Goal: Navigation & Orientation: Find specific page/section

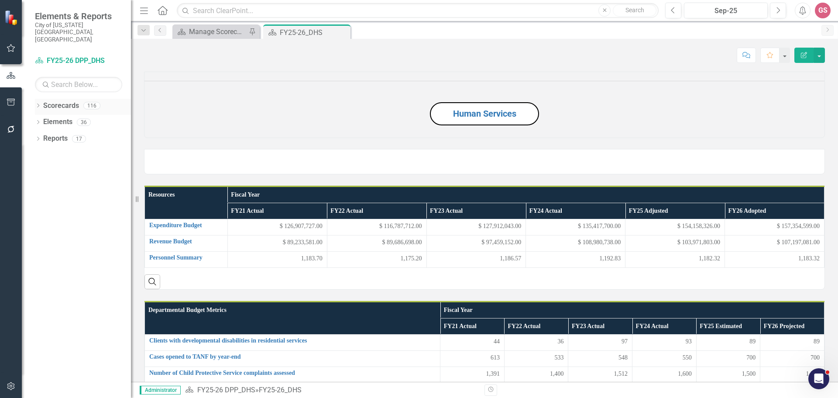
click at [67, 101] on link "Scorecards" at bounding box center [61, 106] width 36 height 10
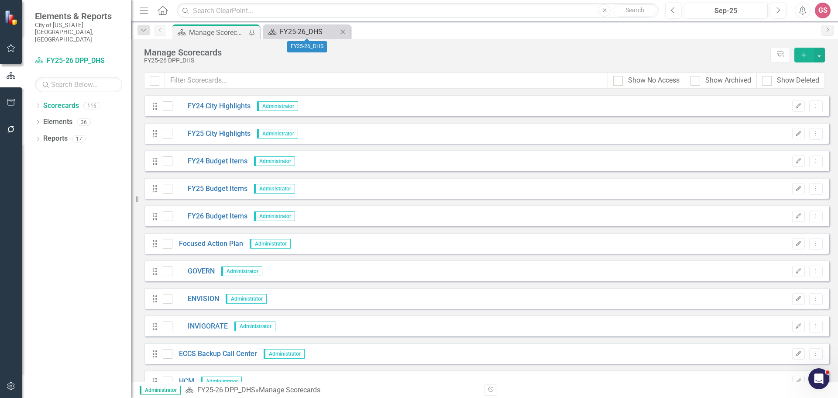
click at [314, 31] on div "FY25-26_DHS" at bounding box center [309, 31] width 58 height 11
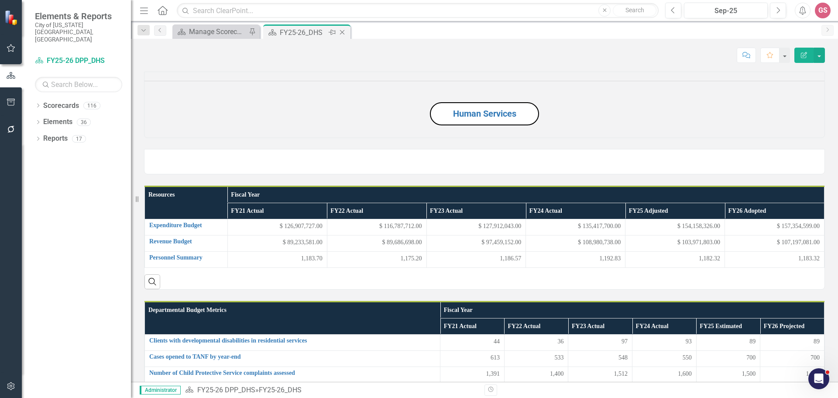
click at [344, 32] on icon "Close" at bounding box center [342, 32] width 9 height 7
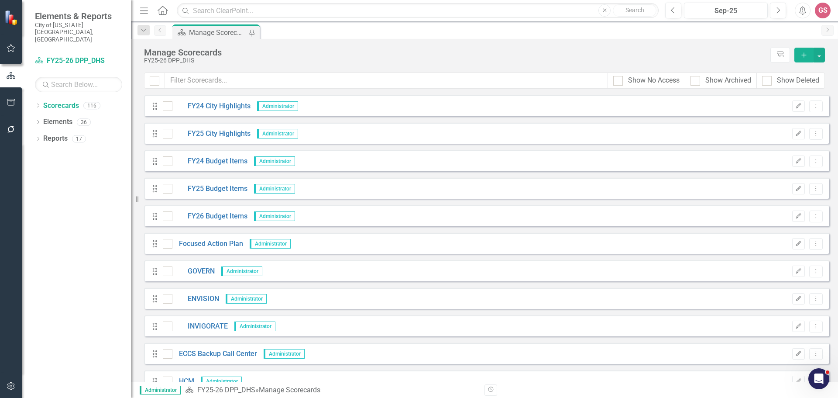
click at [163, 14] on icon "Home" at bounding box center [162, 10] width 11 height 9
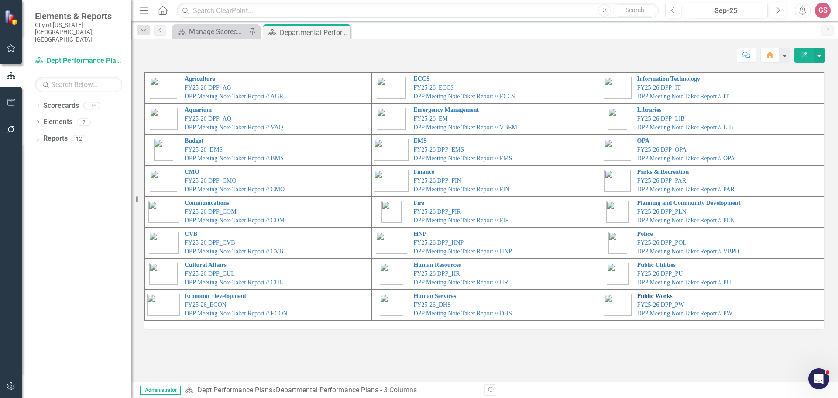
click at [648, 293] on link "Public Works" at bounding box center [655, 296] width 35 height 7
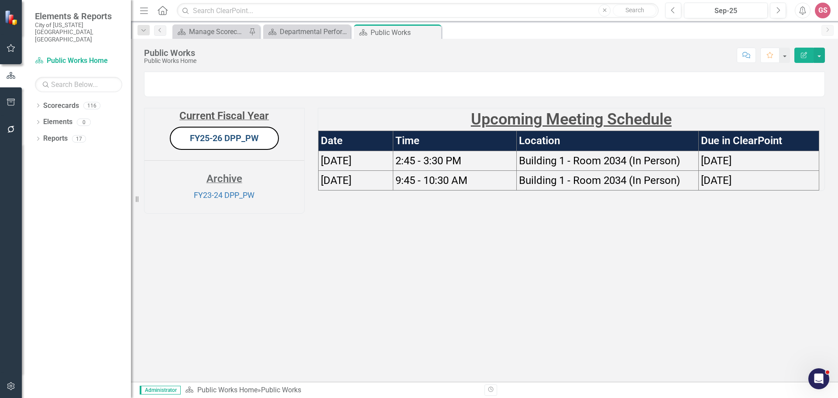
click at [225, 143] on link "FY25-26 DPP_PW" at bounding box center [224, 138] width 69 height 10
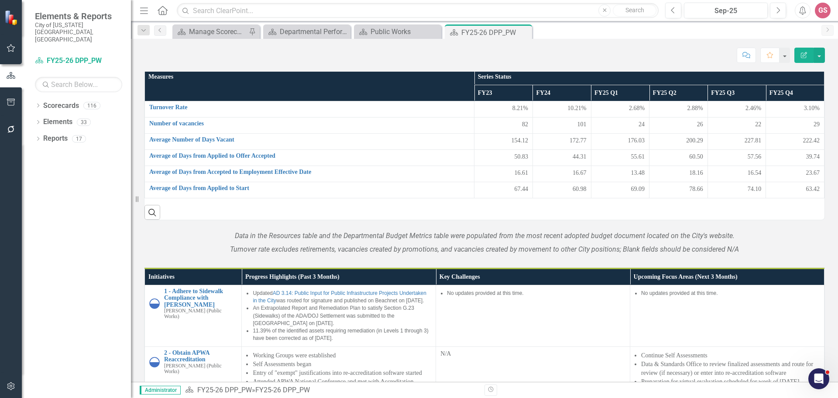
scroll to position [553, 0]
